Goal: Browse casually

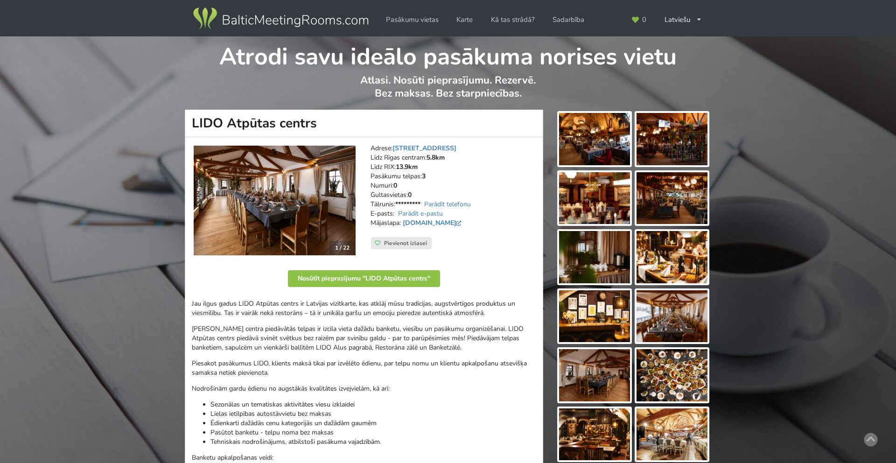
click at [281, 197] on img at bounding box center [275, 201] width 162 height 110
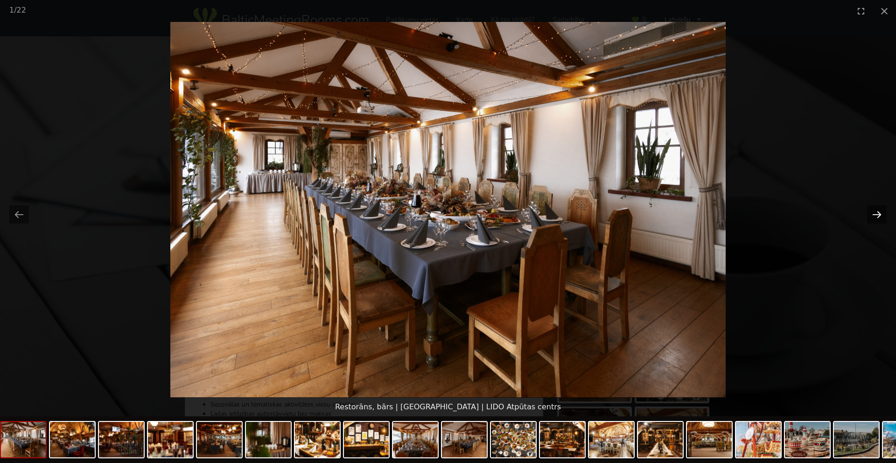
click at [877, 213] on button "Next slide" at bounding box center [877, 214] width 20 height 18
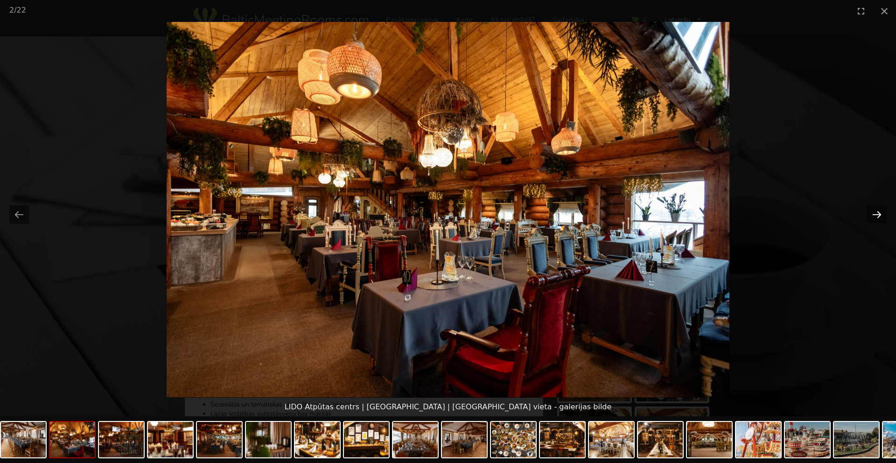
click at [877, 213] on button "Next slide" at bounding box center [877, 214] width 20 height 18
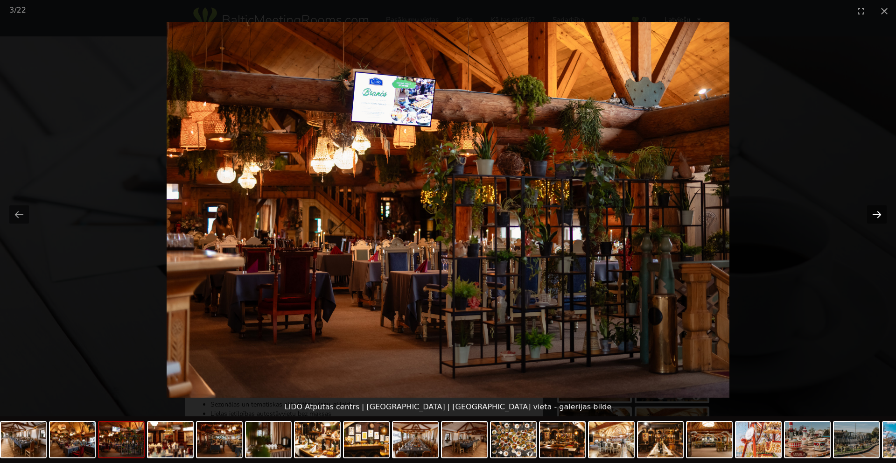
click at [877, 213] on button "Next slide" at bounding box center [877, 214] width 20 height 18
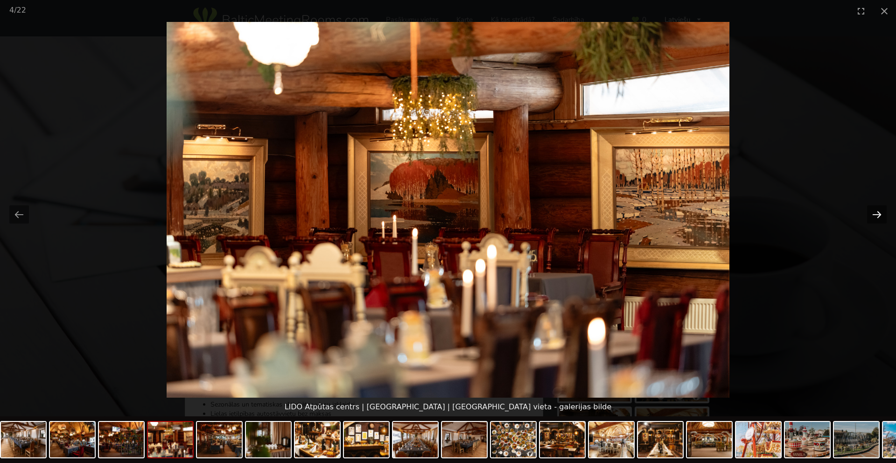
click at [877, 213] on button "Next slide" at bounding box center [877, 214] width 20 height 18
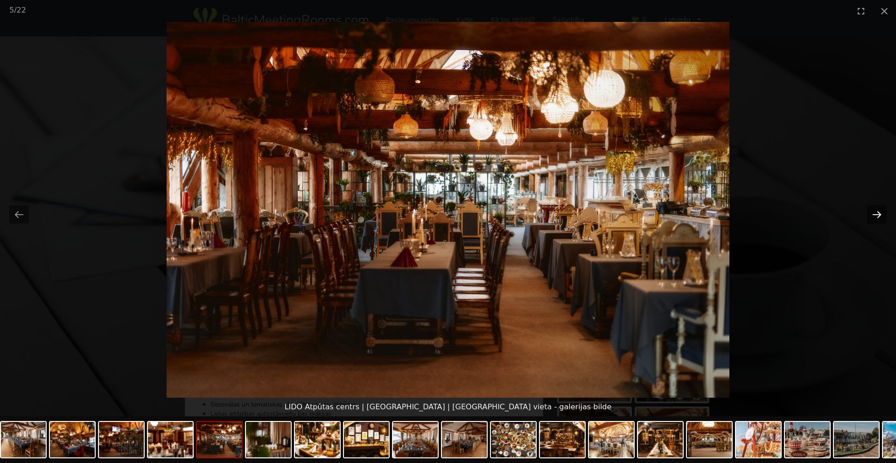
click at [877, 213] on button "Next slide" at bounding box center [877, 214] width 20 height 18
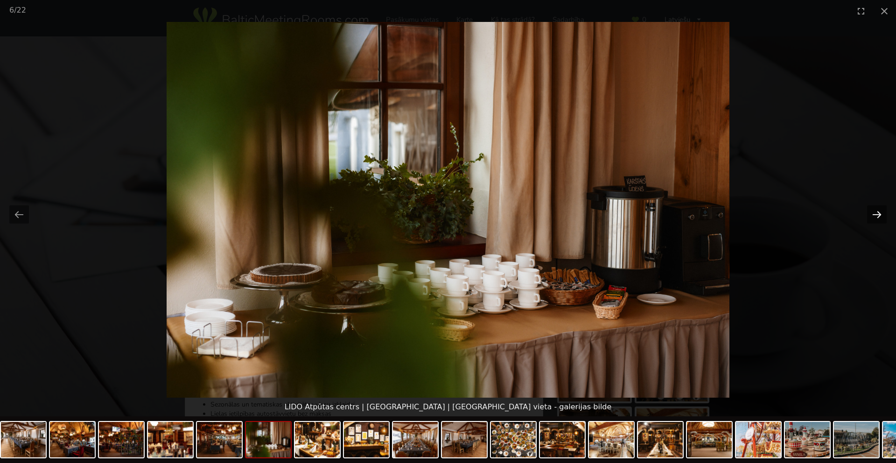
click at [877, 213] on button "Next slide" at bounding box center [877, 214] width 20 height 18
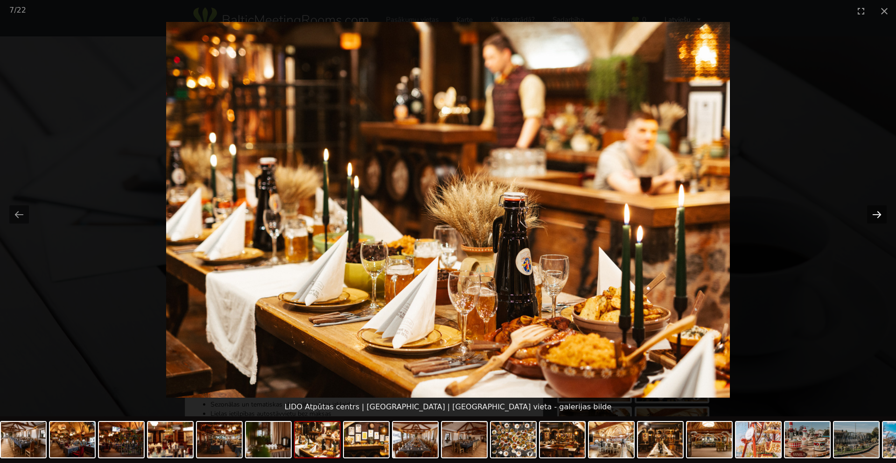
click at [877, 213] on button "Next slide" at bounding box center [877, 214] width 20 height 18
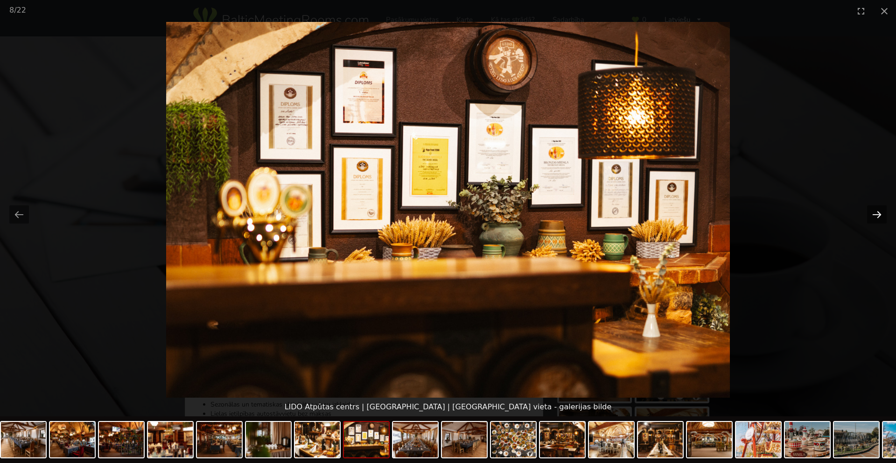
click at [877, 213] on button "Next slide" at bounding box center [877, 214] width 20 height 18
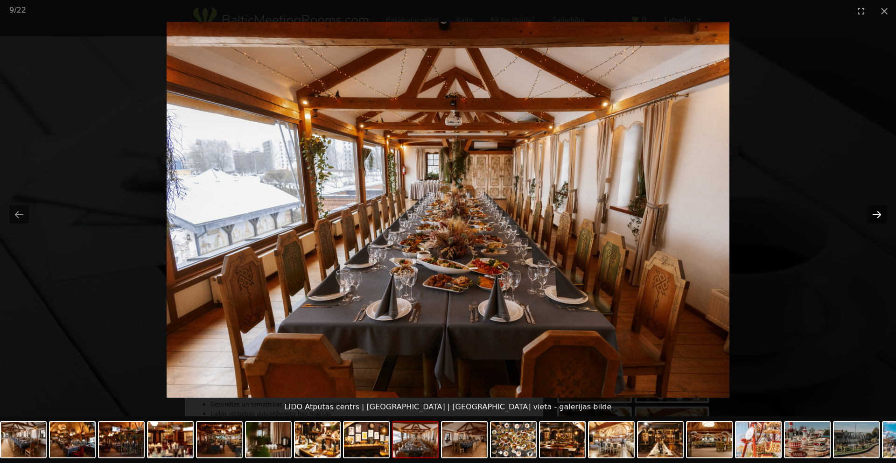
click at [877, 213] on button "Next slide" at bounding box center [877, 214] width 20 height 18
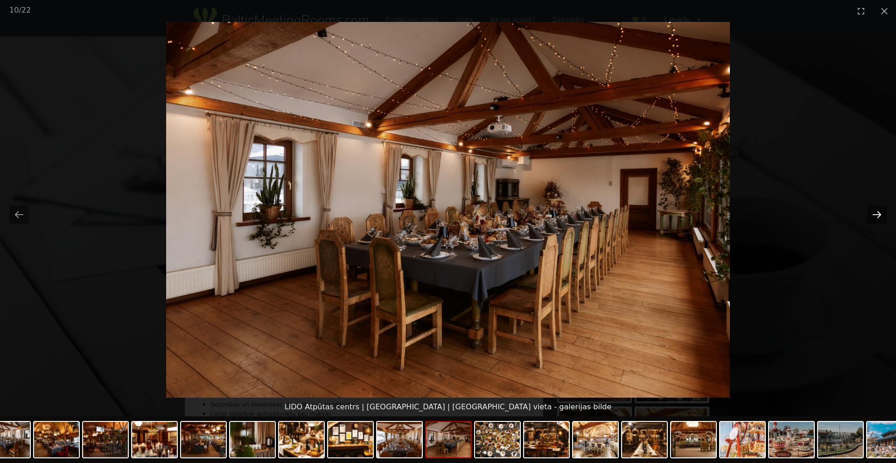
click at [881, 218] on button "Next slide" at bounding box center [877, 214] width 20 height 18
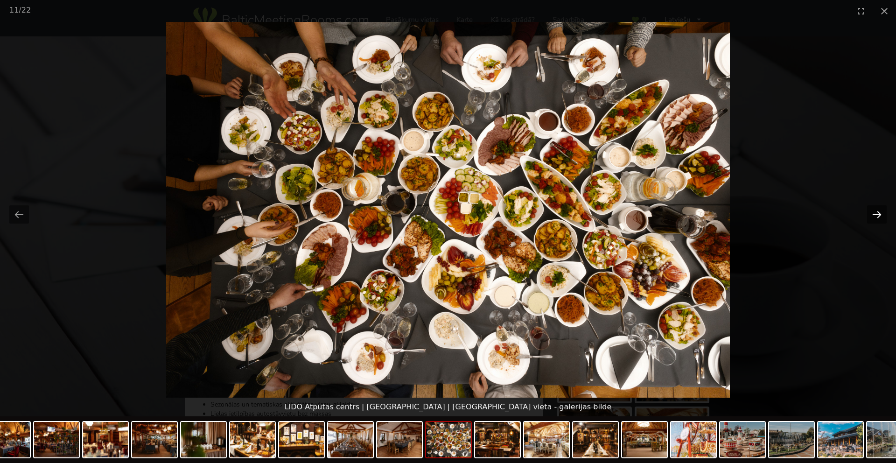
click at [881, 218] on button "Next slide" at bounding box center [877, 214] width 20 height 18
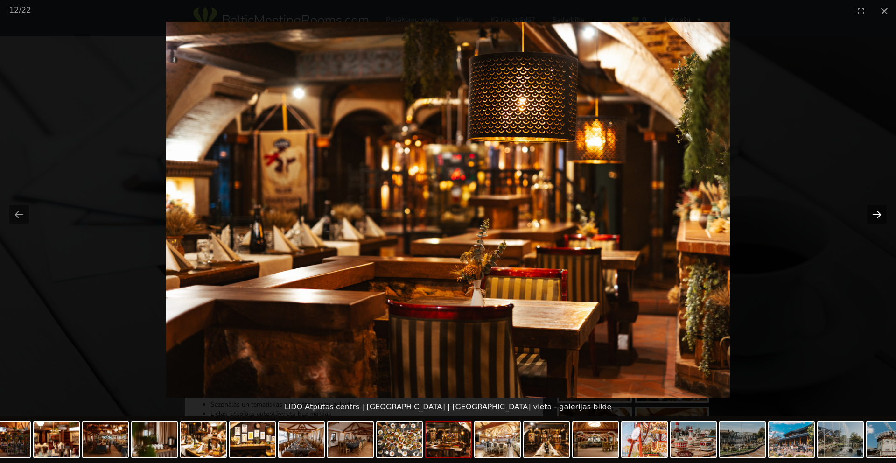
click at [881, 218] on button "Next slide" at bounding box center [877, 214] width 20 height 18
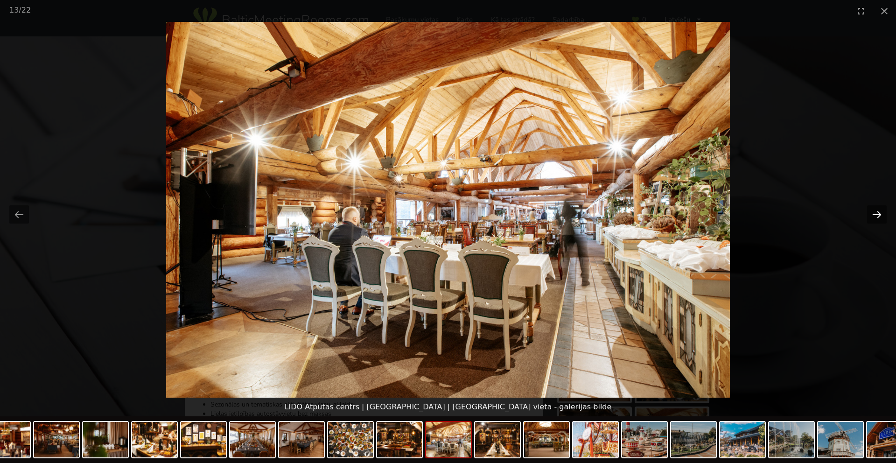
click at [881, 218] on button "Next slide" at bounding box center [877, 214] width 20 height 18
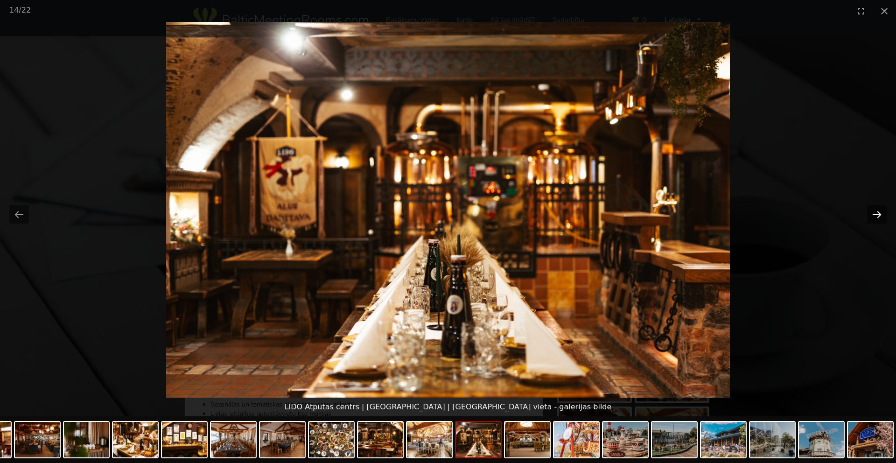
click at [881, 218] on button "Next slide" at bounding box center [877, 214] width 20 height 18
